Goal: Task Accomplishment & Management: Manage account settings

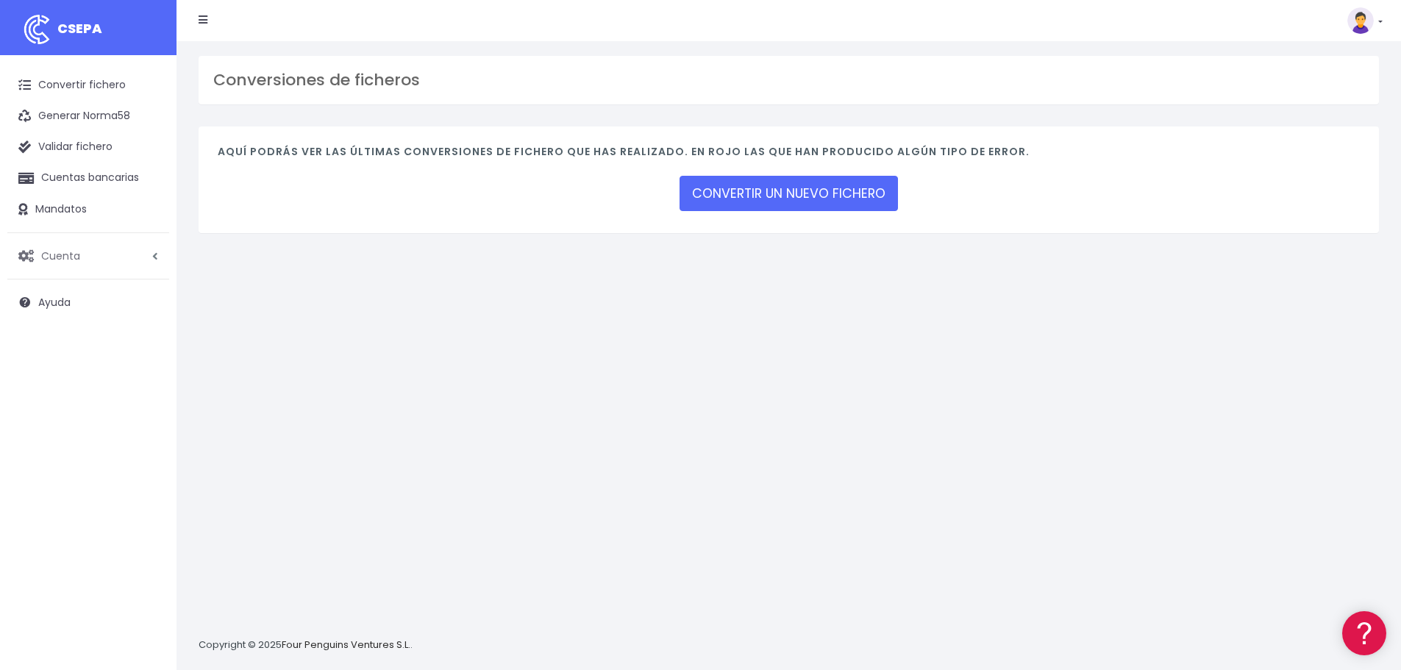
click at [57, 263] on span "Cuenta" at bounding box center [60, 255] width 39 height 15
click at [68, 311] on link "Suscripción" at bounding box center [97, 318] width 146 height 26
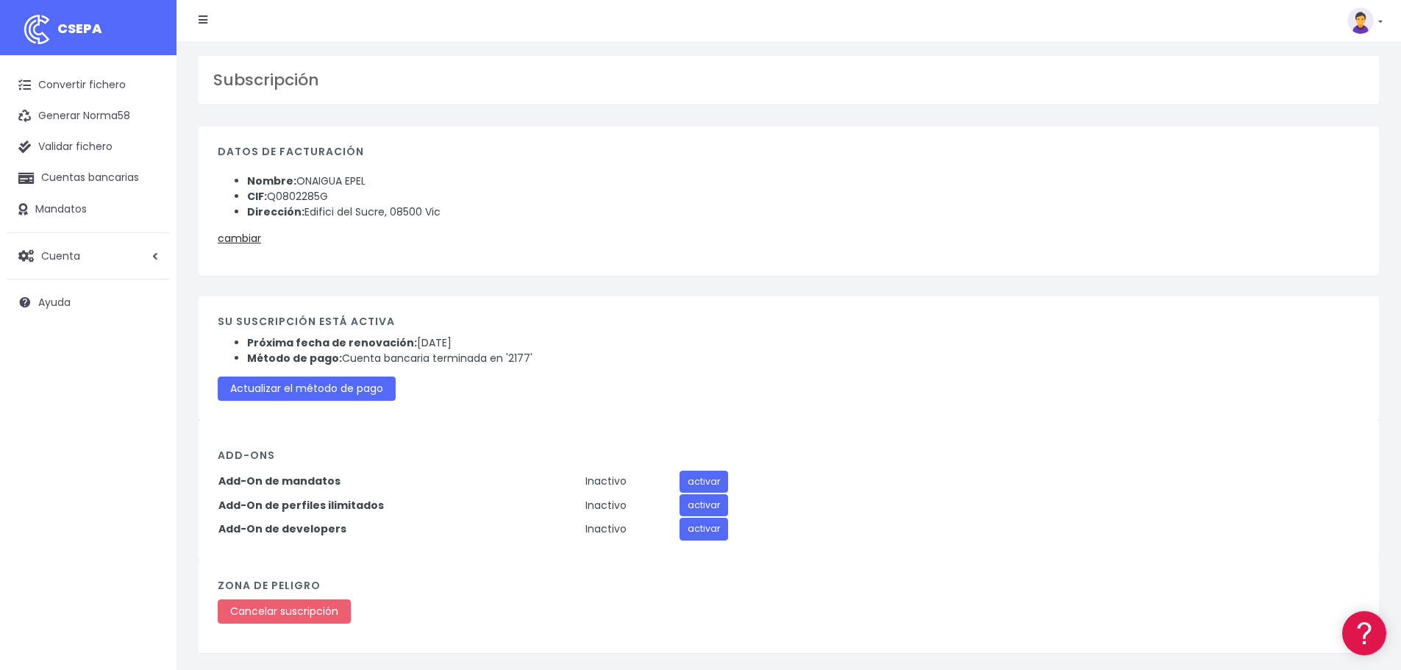
scroll to position [47, 0]
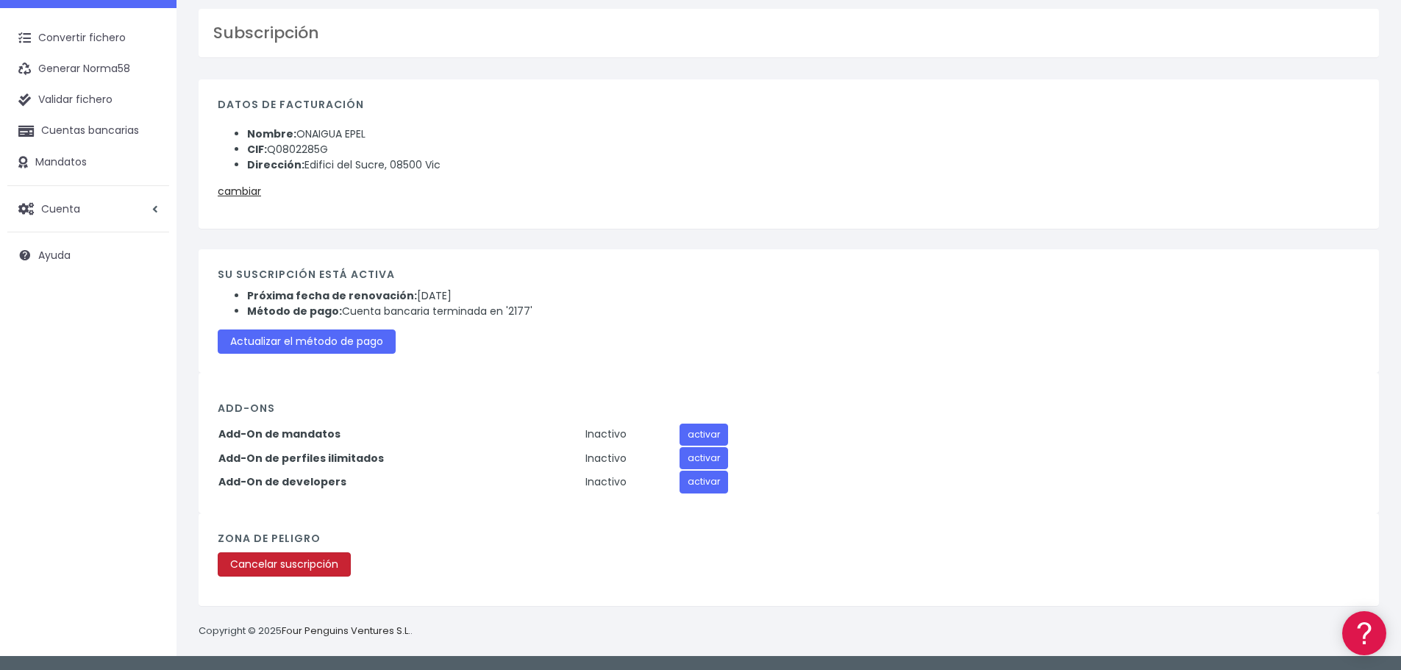
click at [314, 571] on link "Cancelar suscripción" at bounding box center [284, 565] width 133 height 24
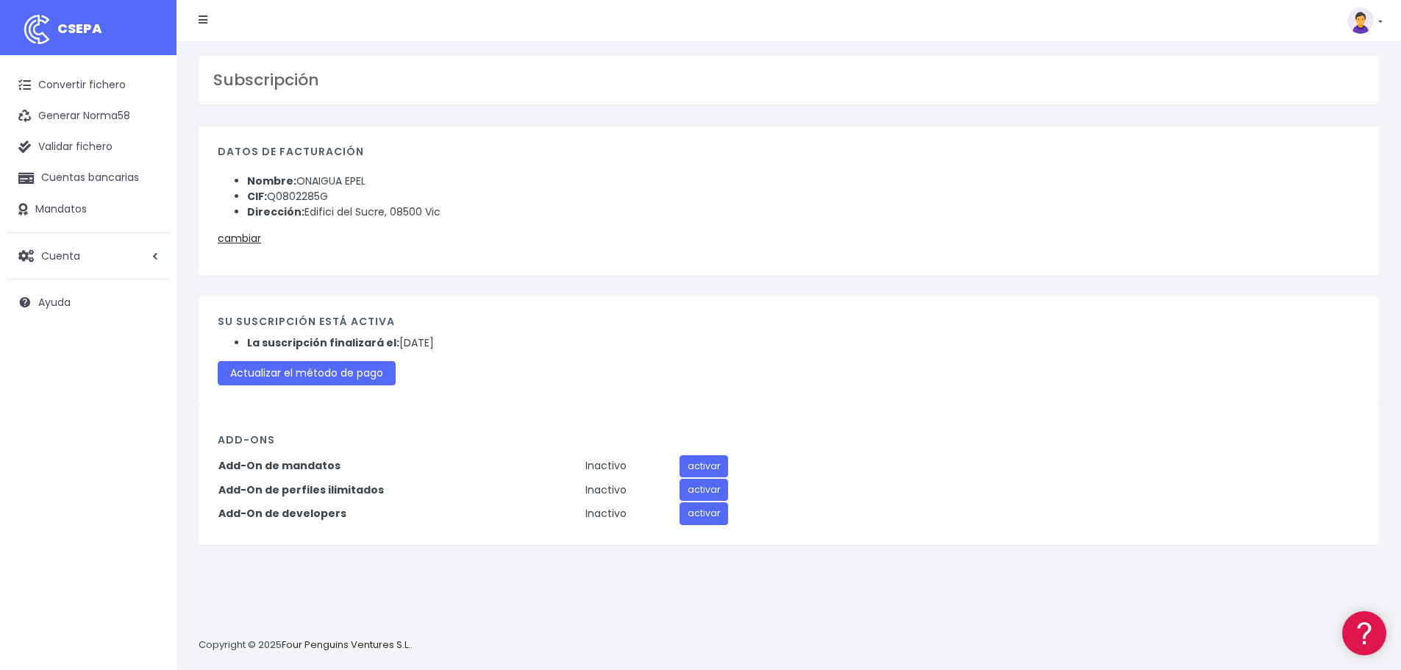
click at [1376, 13] on link at bounding box center [1365, 20] width 35 height 26
click at [1309, 201] on link "Salir" at bounding box center [1332, 204] width 102 height 27
